Goal: Information Seeking & Learning: Learn about a topic

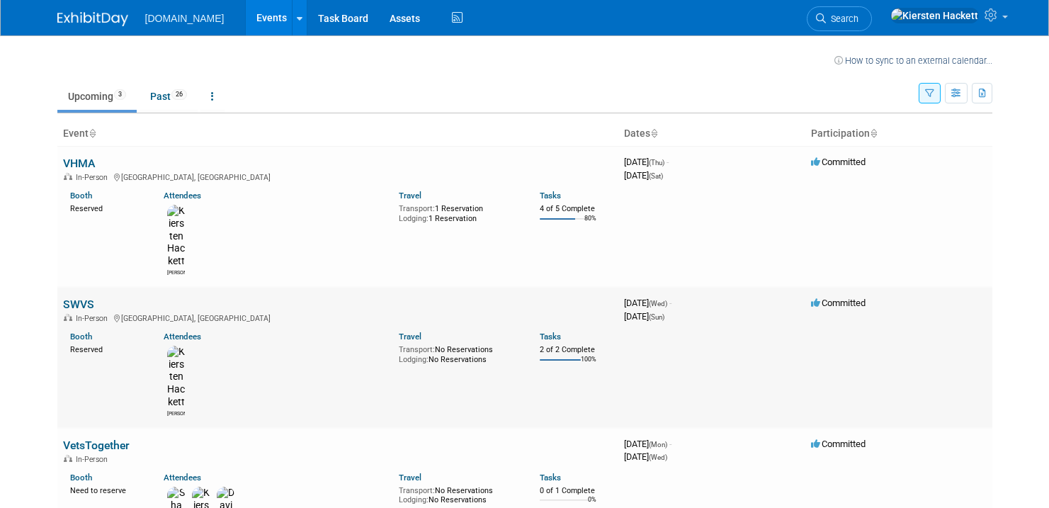
click at [79, 298] on link "SWVS" at bounding box center [78, 304] width 31 height 13
click at [75, 161] on link "VHMA" at bounding box center [79, 163] width 32 height 13
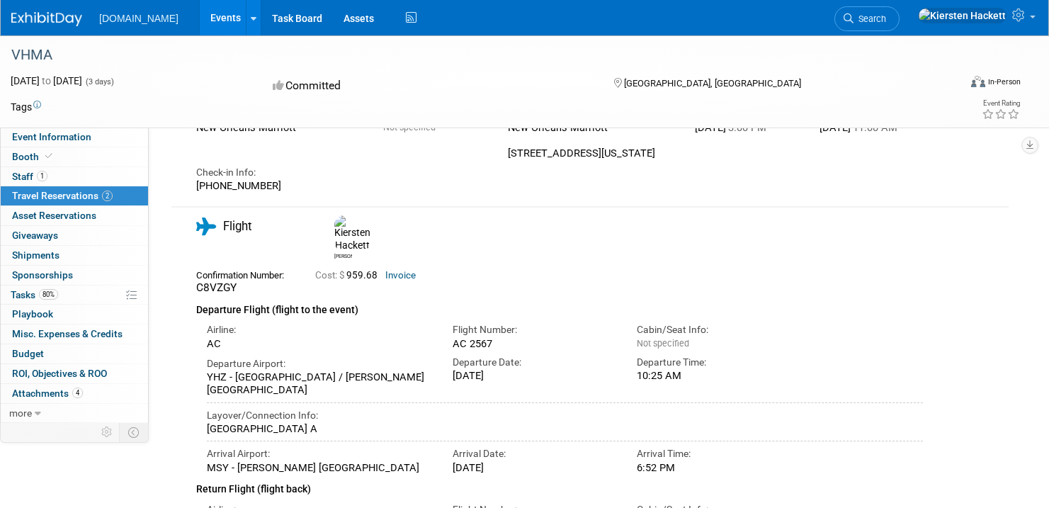
scroll to position [123, 0]
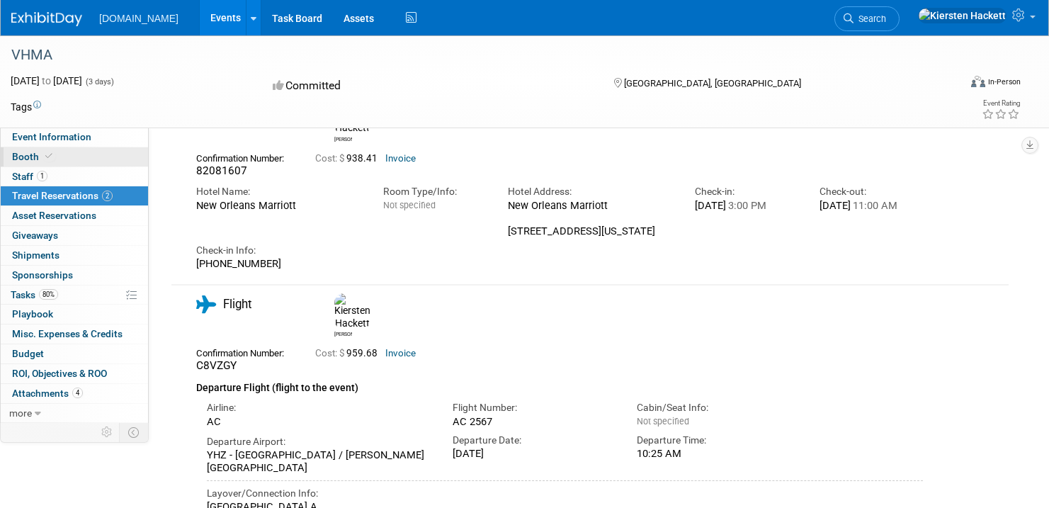
click at [53, 158] on span "Booth" at bounding box center [33, 156] width 43 height 11
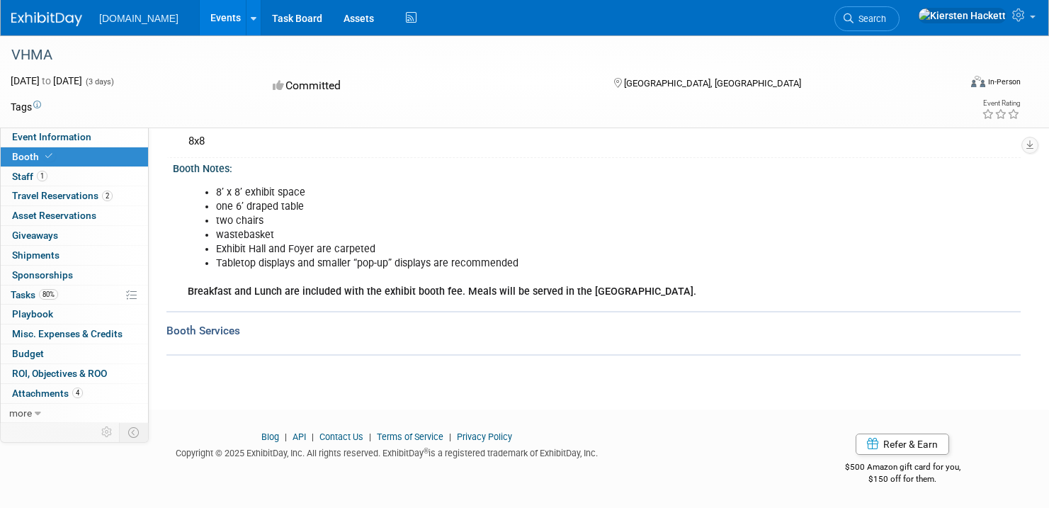
scroll to position [150, 0]
click at [73, 135] on span "Event Information" at bounding box center [51, 136] width 79 height 11
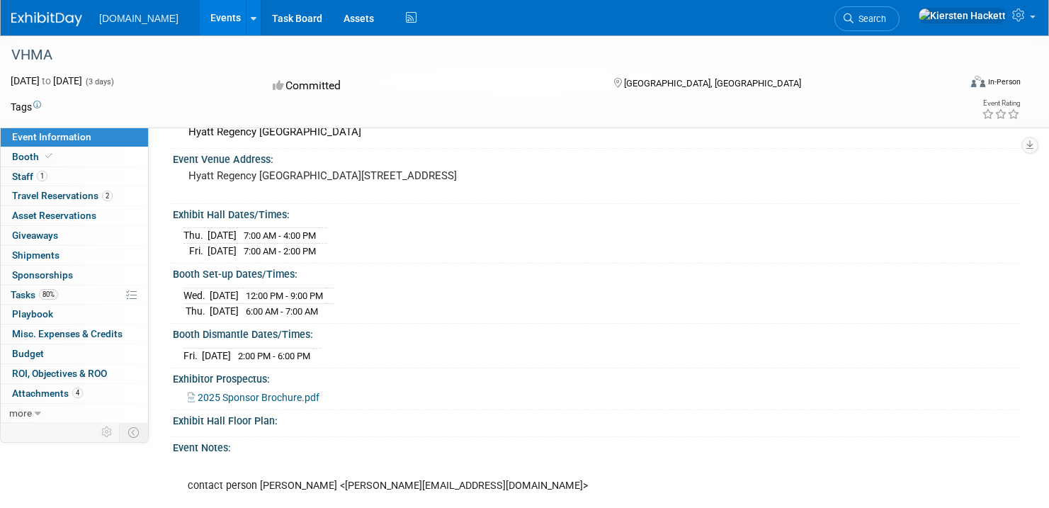
scroll to position [85, 0]
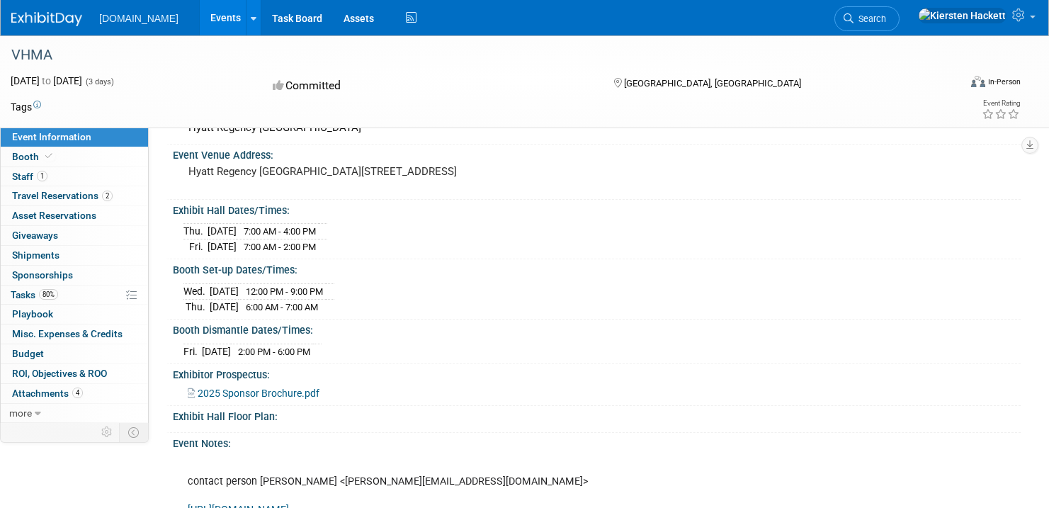
click at [243, 399] on span "2025 Sponsor Brochure.pdf" at bounding box center [259, 393] width 122 height 11
